Goal: Task Accomplishment & Management: Manage account settings

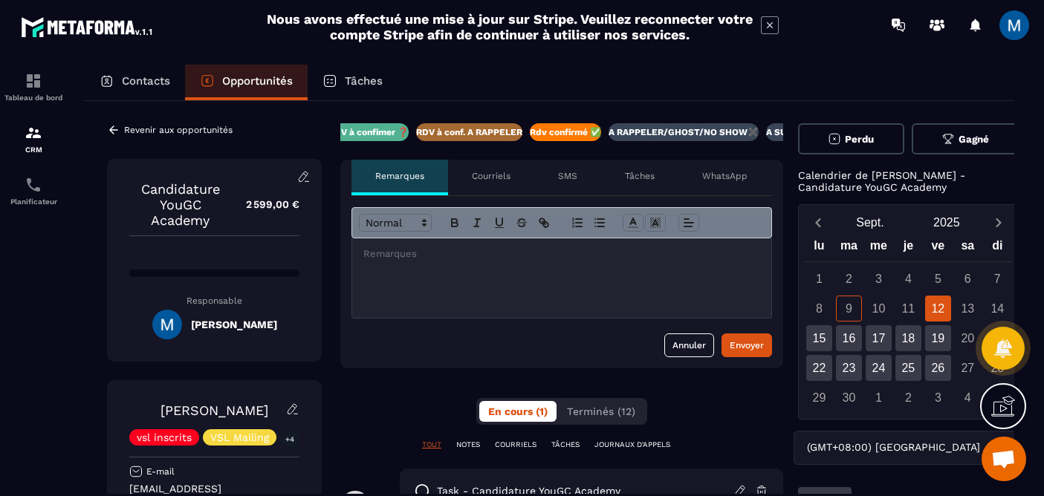
click at [597, 289] on div at bounding box center [561, 277] width 419 height 79
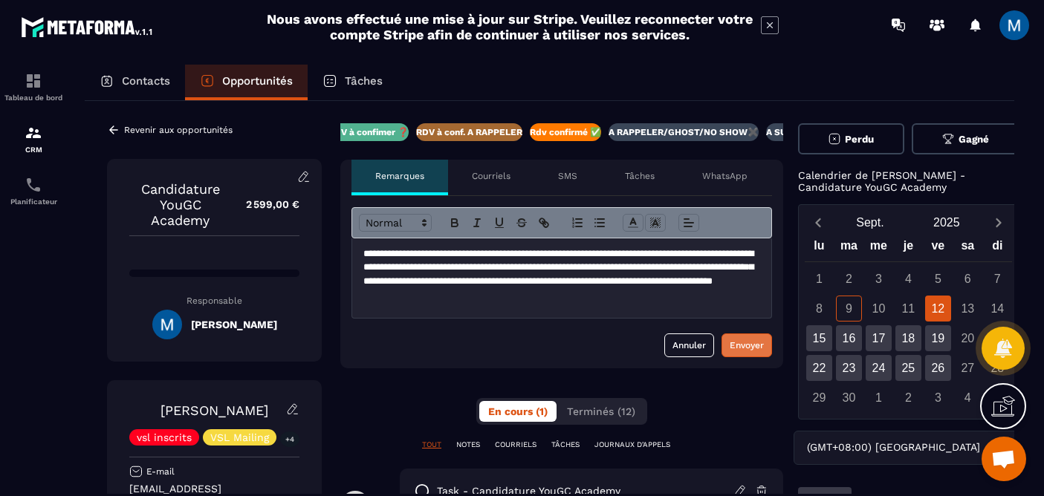
click at [759, 351] on div "Envoyer" at bounding box center [746, 345] width 34 height 15
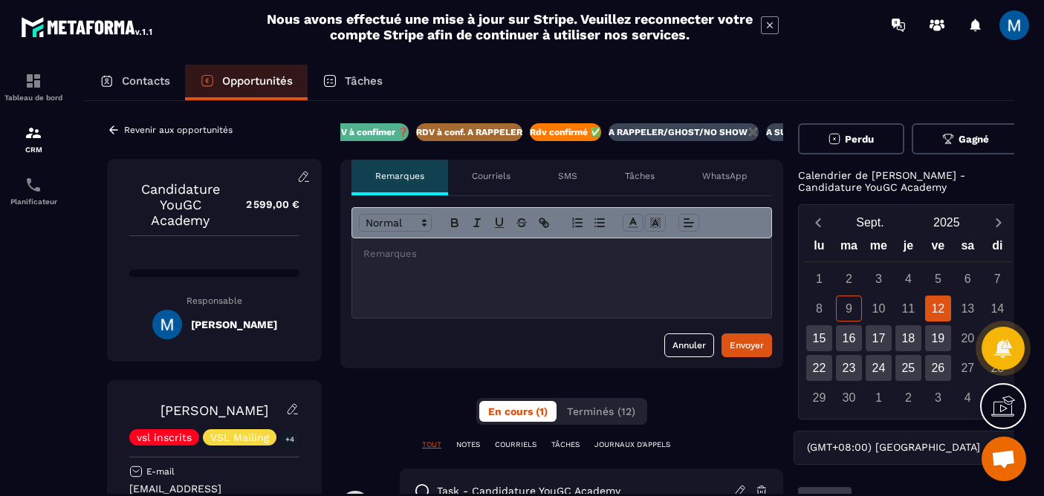
click at [865, 149] on button "Perdu" at bounding box center [851, 138] width 107 height 31
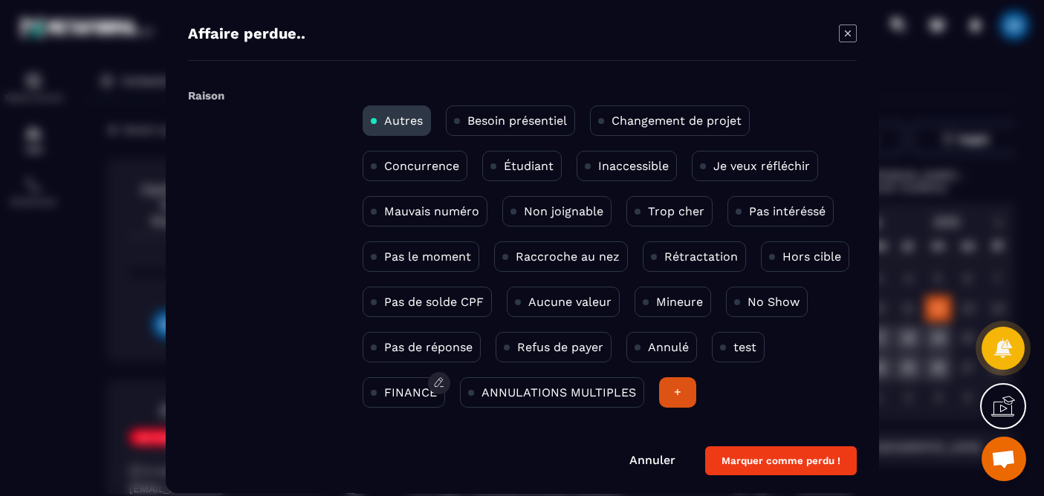
click at [396, 394] on p "FINANCE" at bounding box center [410, 393] width 53 height 14
click at [801, 465] on button "Marquer comme perdu !" at bounding box center [781, 460] width 152 height 29
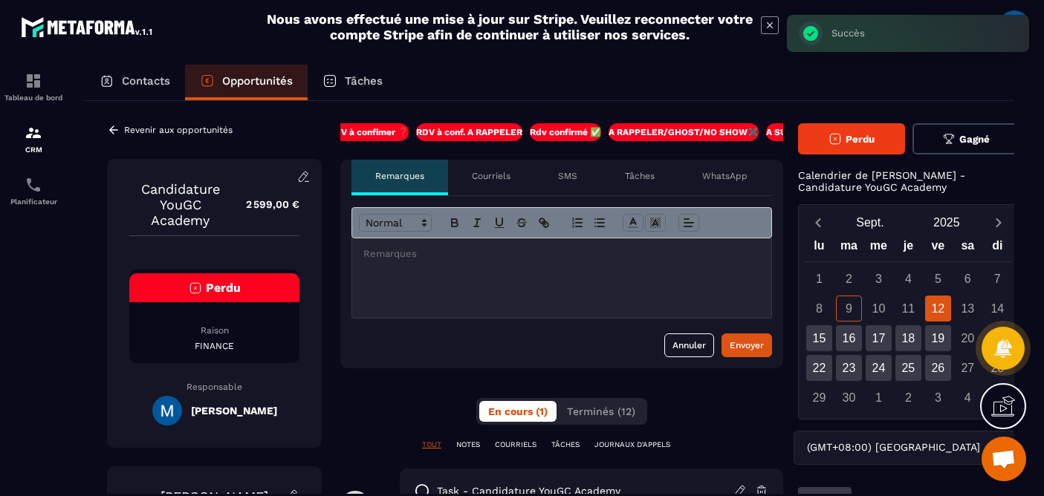
click at [118, 127] on icon at bounding box center [113, 129] width 13 height 13
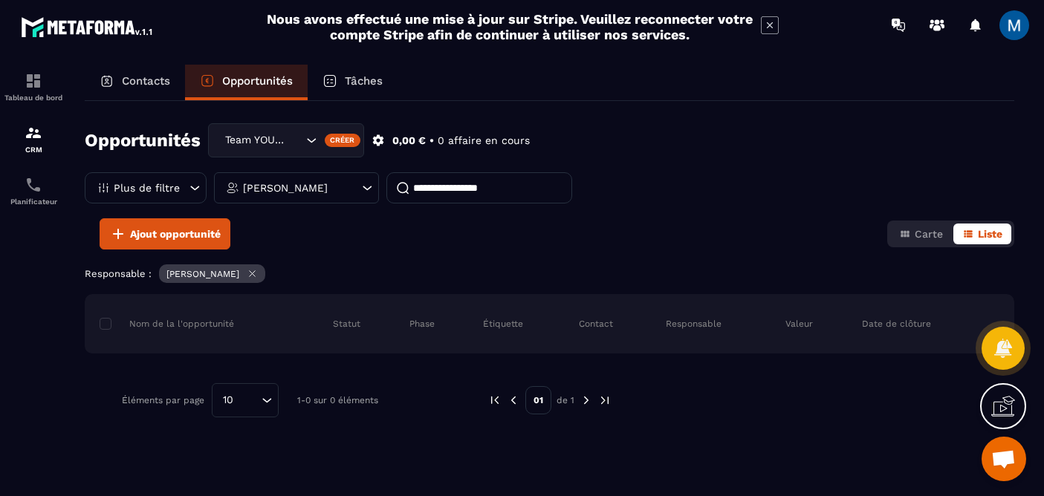
click at [308, 143] on icon "Search for option" at bounding box center [311, 140] width 15 height 15
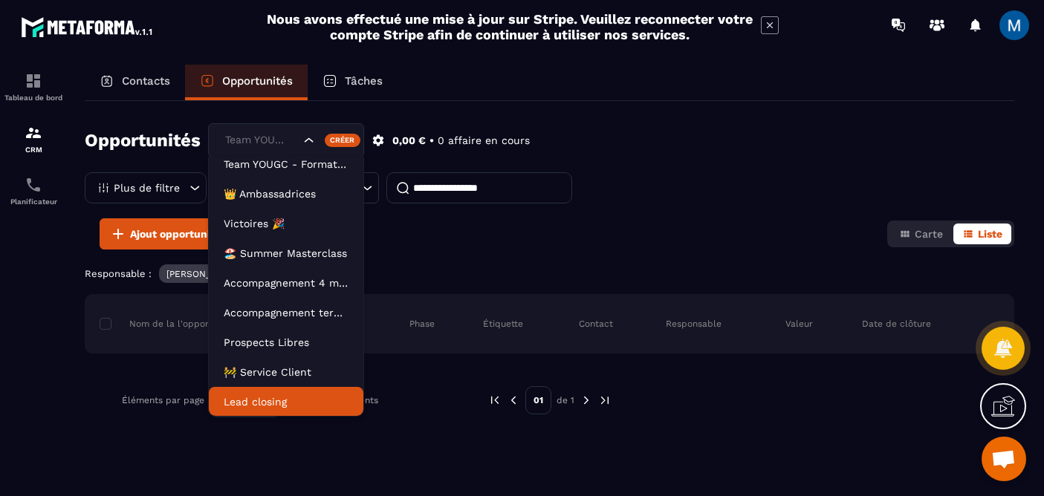
scroll to position [26, 0]
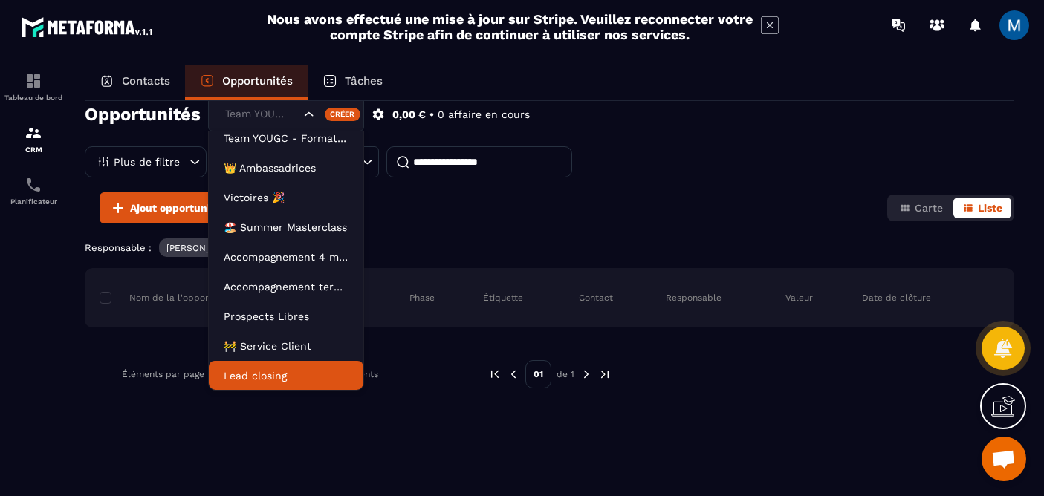
click at [341, 380] on p "Lead closing" at bounding box center [286, 375] width 125 height 15
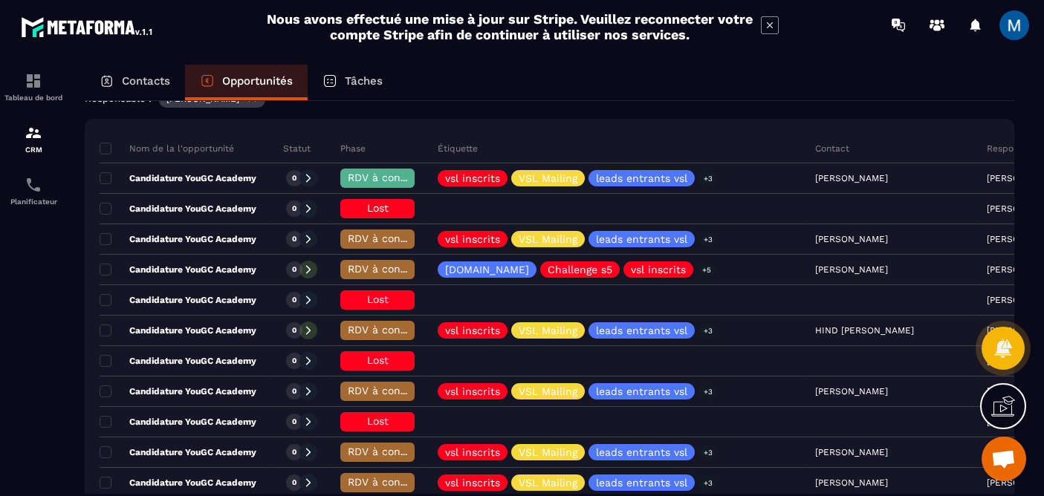
scroll to position [181, 0]
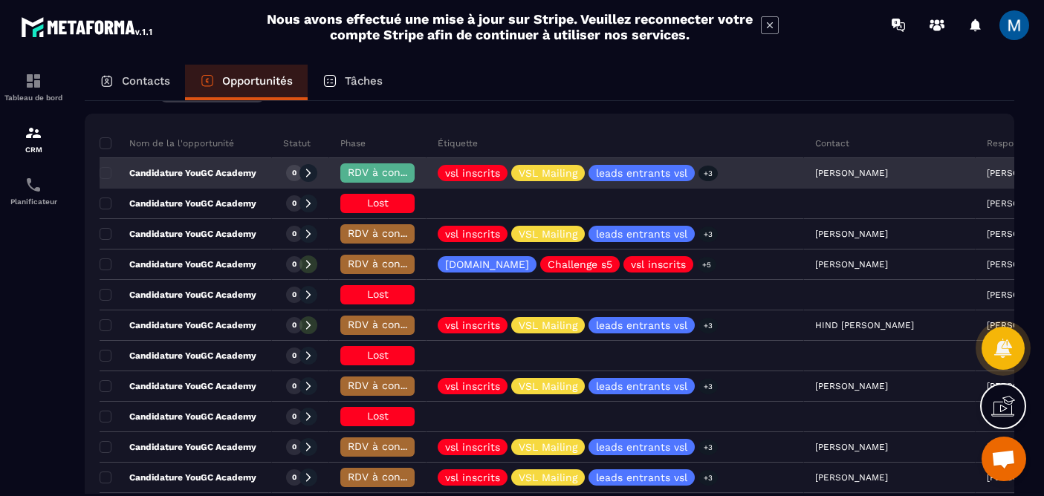
click at [243, 179] on div "Candidature YouGC Academy" at bounding box center [186, 174] width 172 height 30
